Goal: Download file/media

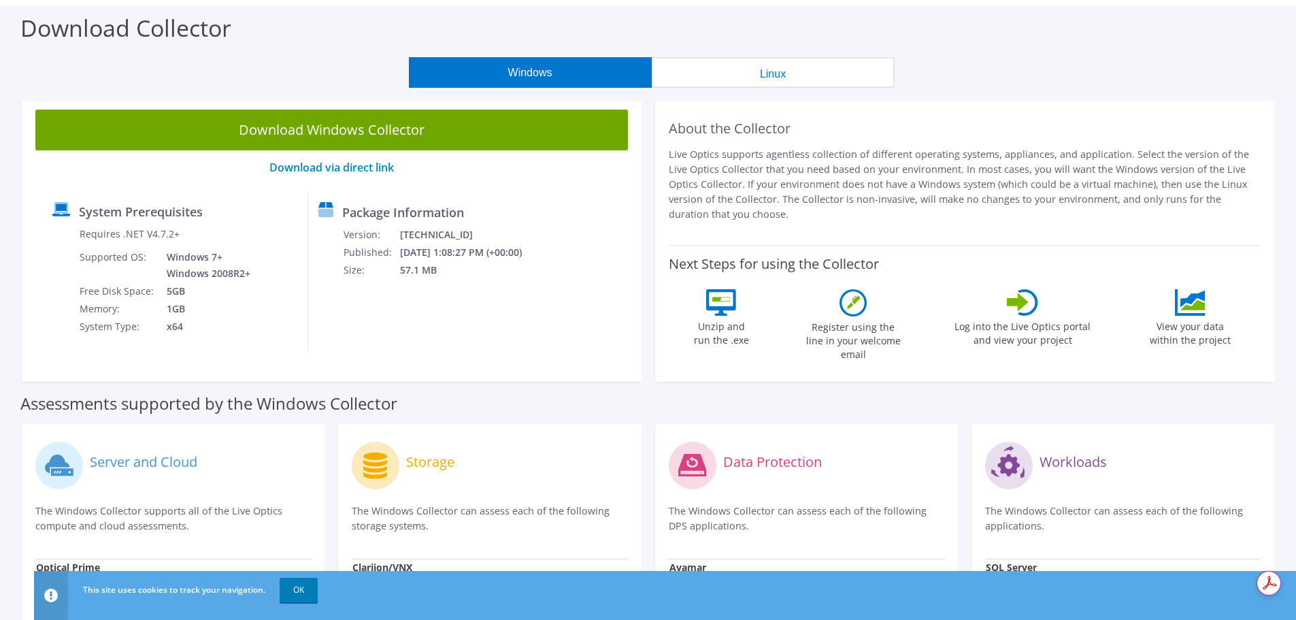
scroll to position [51, 0]
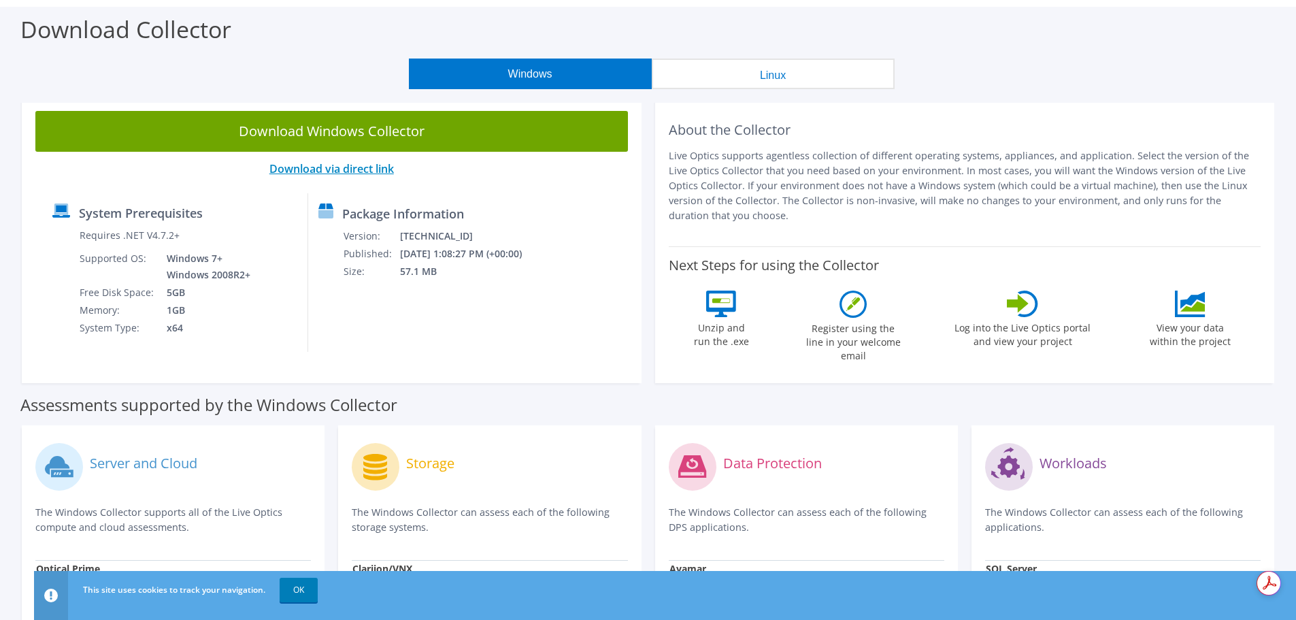
click at [371, 167] on link "Download via direct link" at bounding box center [331, 168] width 124 height 15
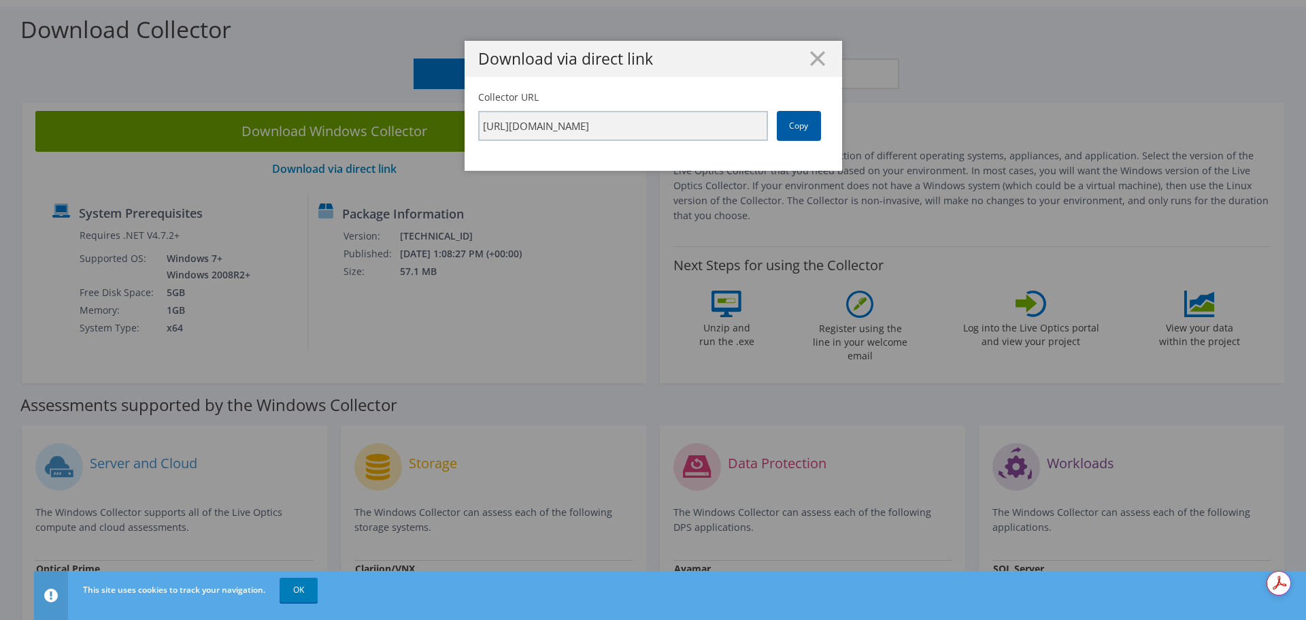
click at [798, 124] on link "Copy" at bounding box center [799, 126] width 44 height 30
click at [813, 55] on icon at bounding box center [817, 58] width 15 height 15
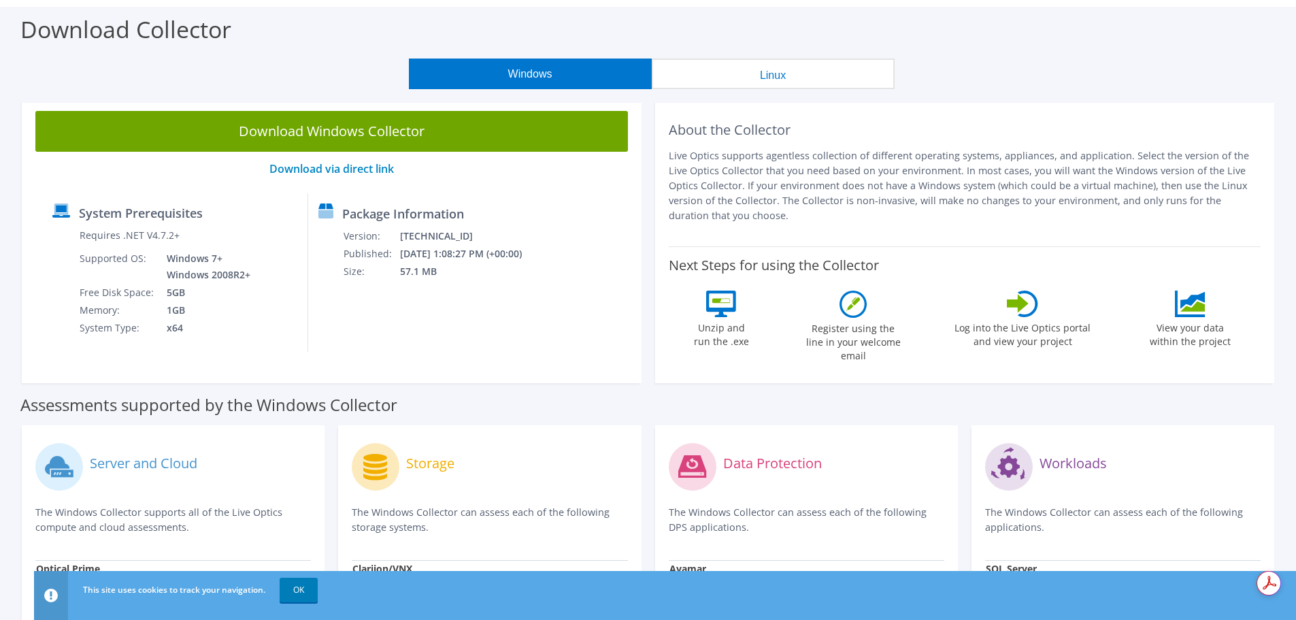
click at [337, 131] on link "Download Windows Collector" at bounding box center [331, 131] width 592 height 41
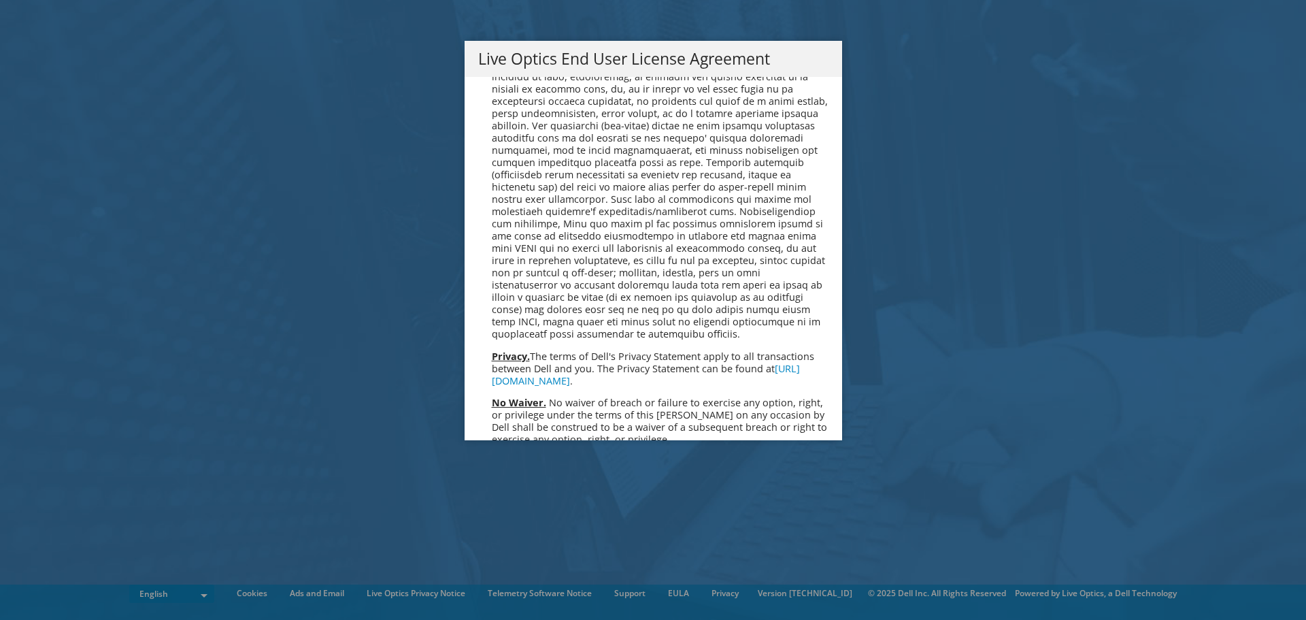
scroll to position [5143, 0]
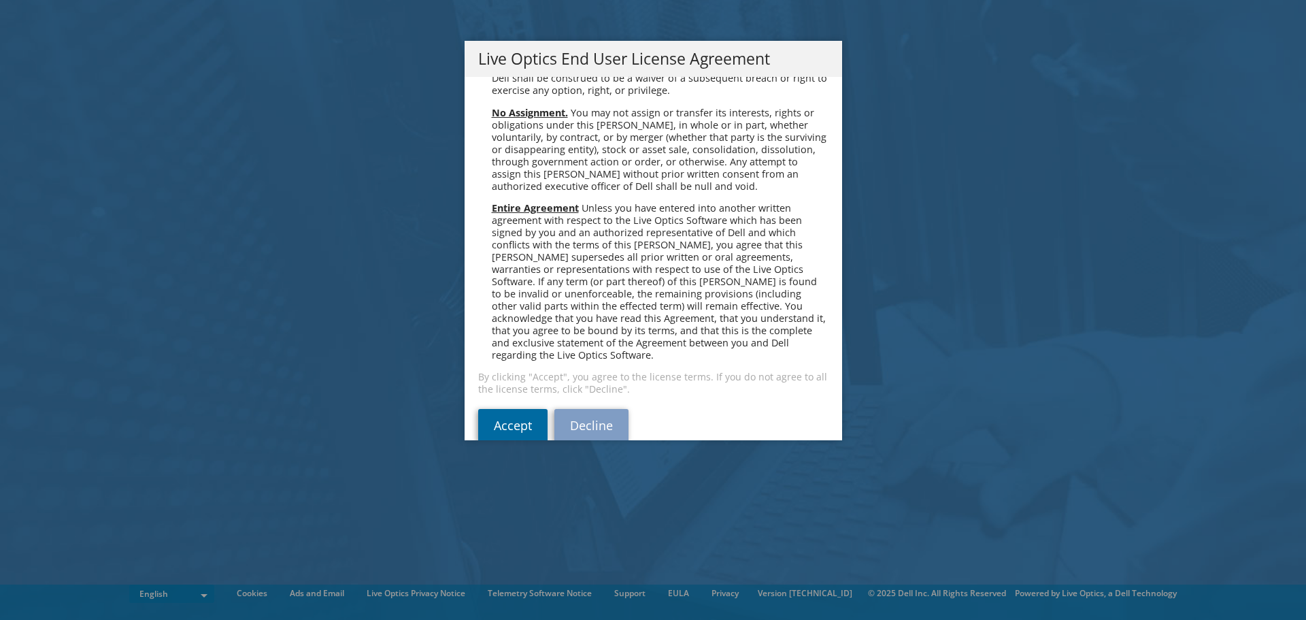
click at [497, 409] on link "Accept" at bounding box center [512, 425] width 69 height 33
